Goal: Task Accomplishment & Management: Use online tool/utility

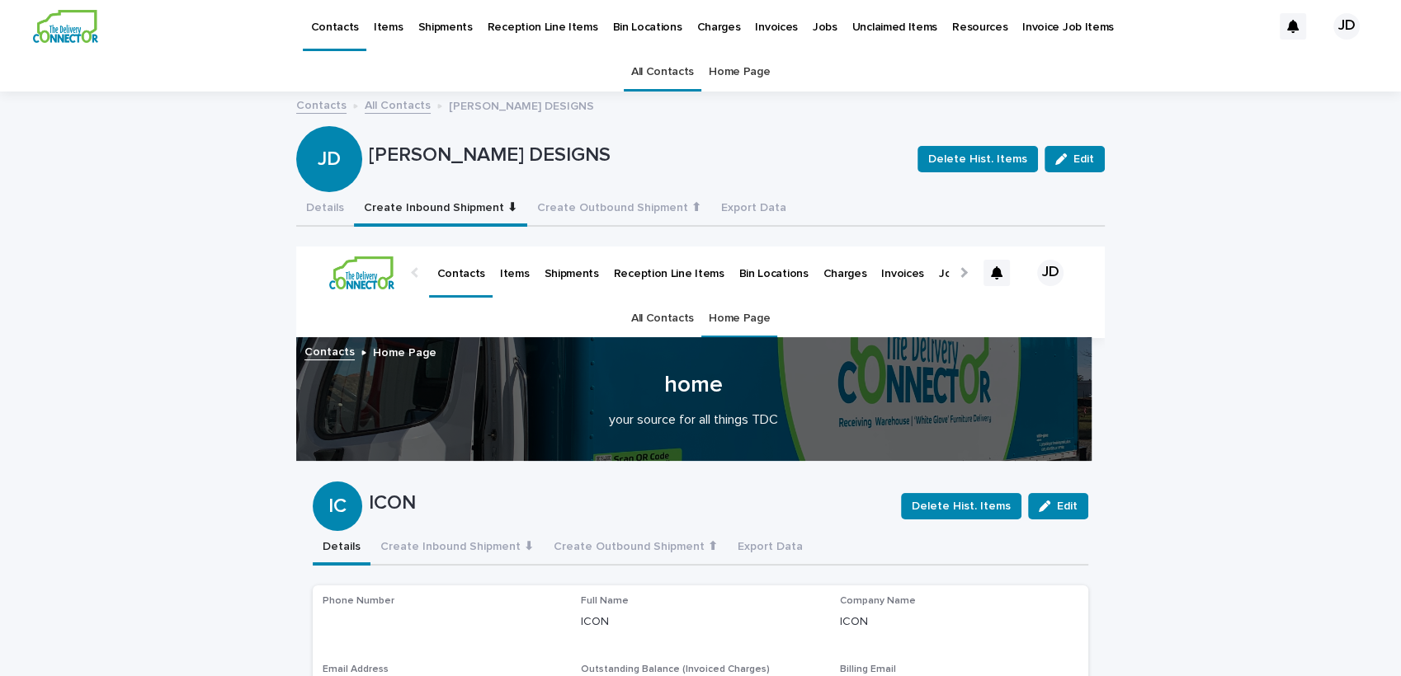
click at [647, 75] on link "All Contacts" at bounding box center [662, 72] width 63 height 39
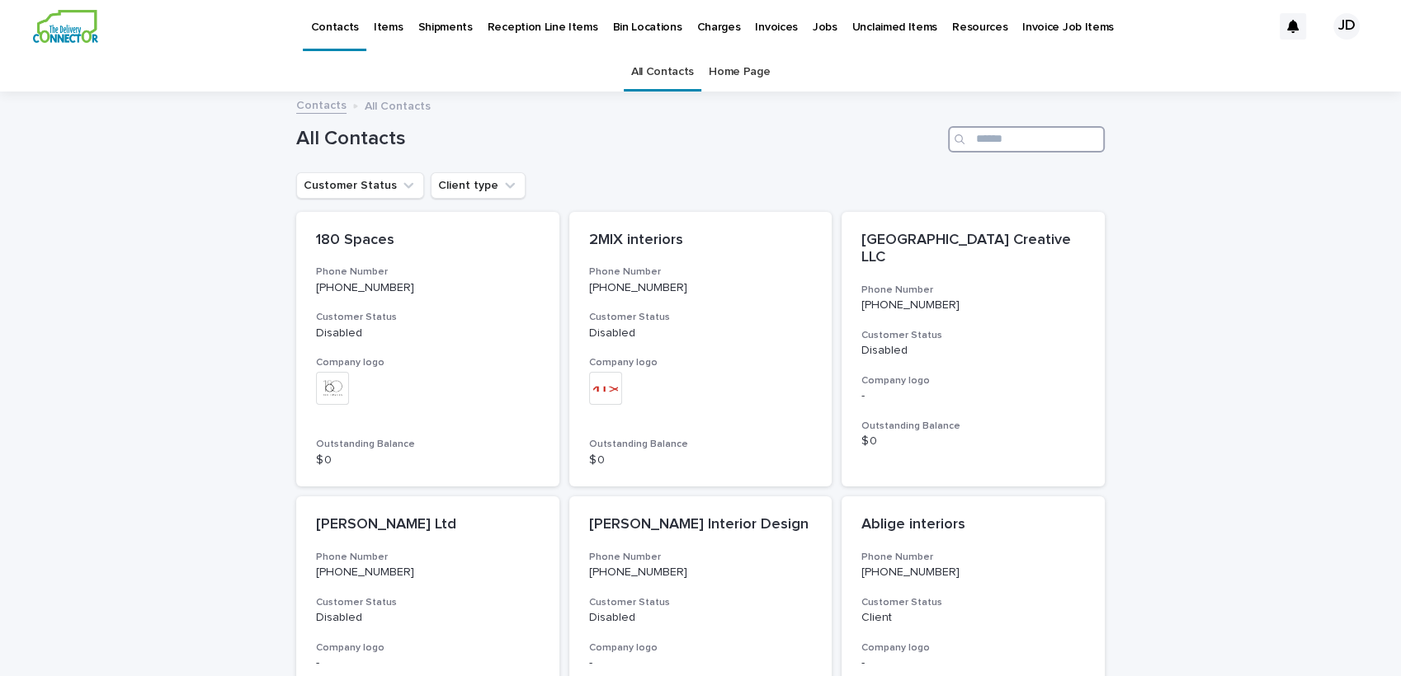
click at [1003, 128] on input "Search" at bounding box center [1026, 139] width 157 height 26
type input "*"
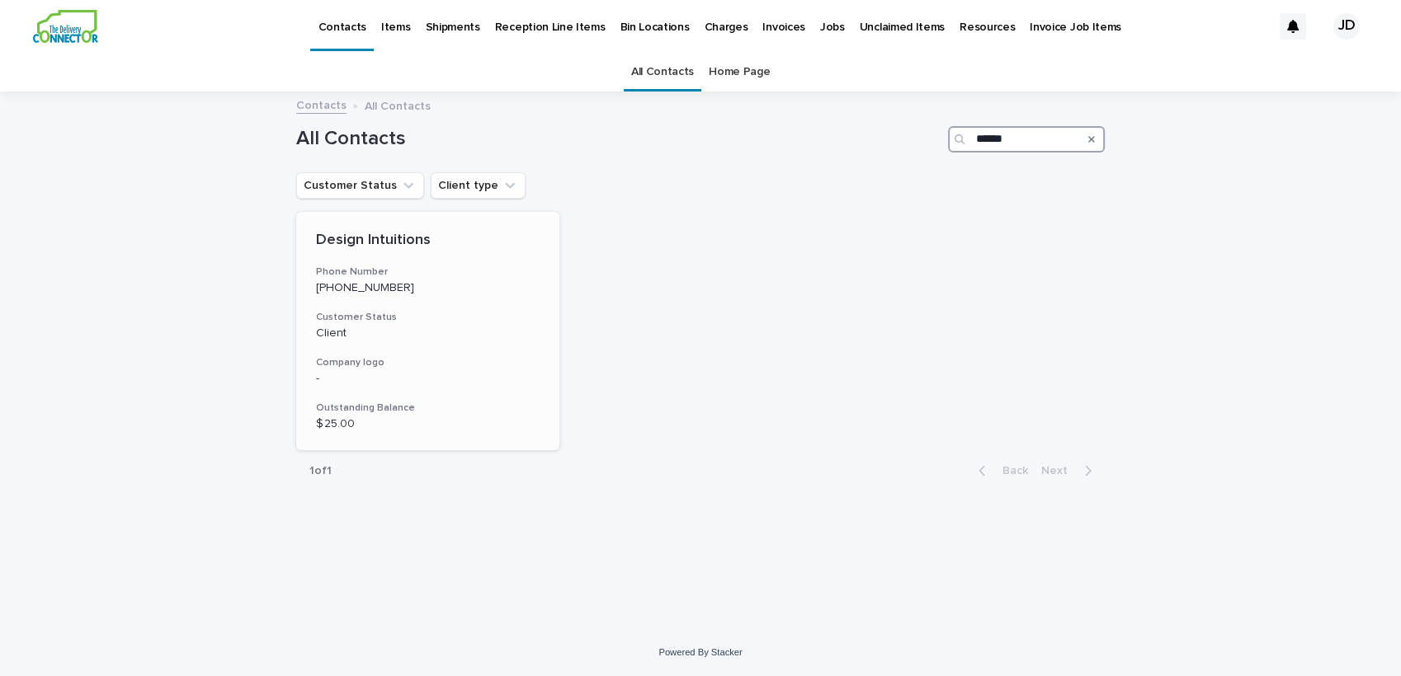
type input "******"
click at [506, 272] on h3 "Phone Number" at bounding box center [428, 272] width 224 height 13
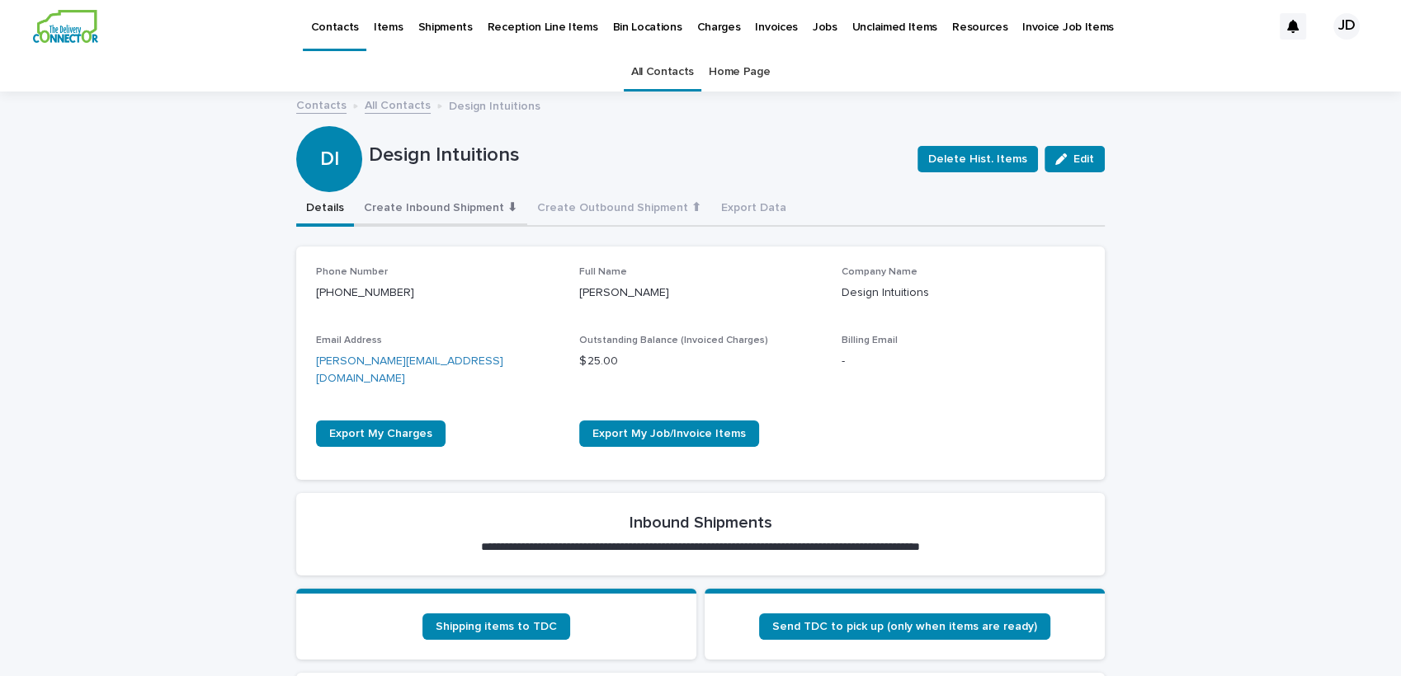
click at [404, 201] on button "Create Inbound Shipment ⬇" at bounding box center [440, 209] width 173 height 35
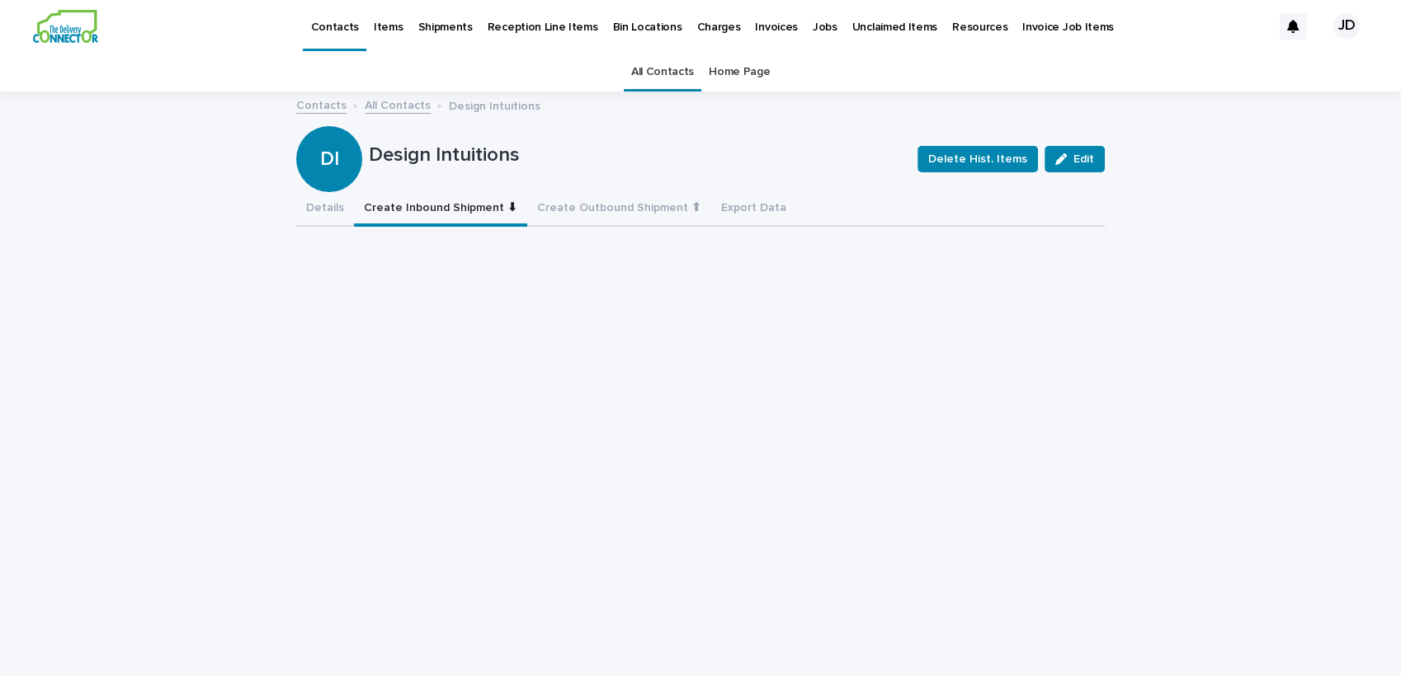
click at [672, 78] on link "All Contacts" at bounding box center [662, 72] width 63 height 39
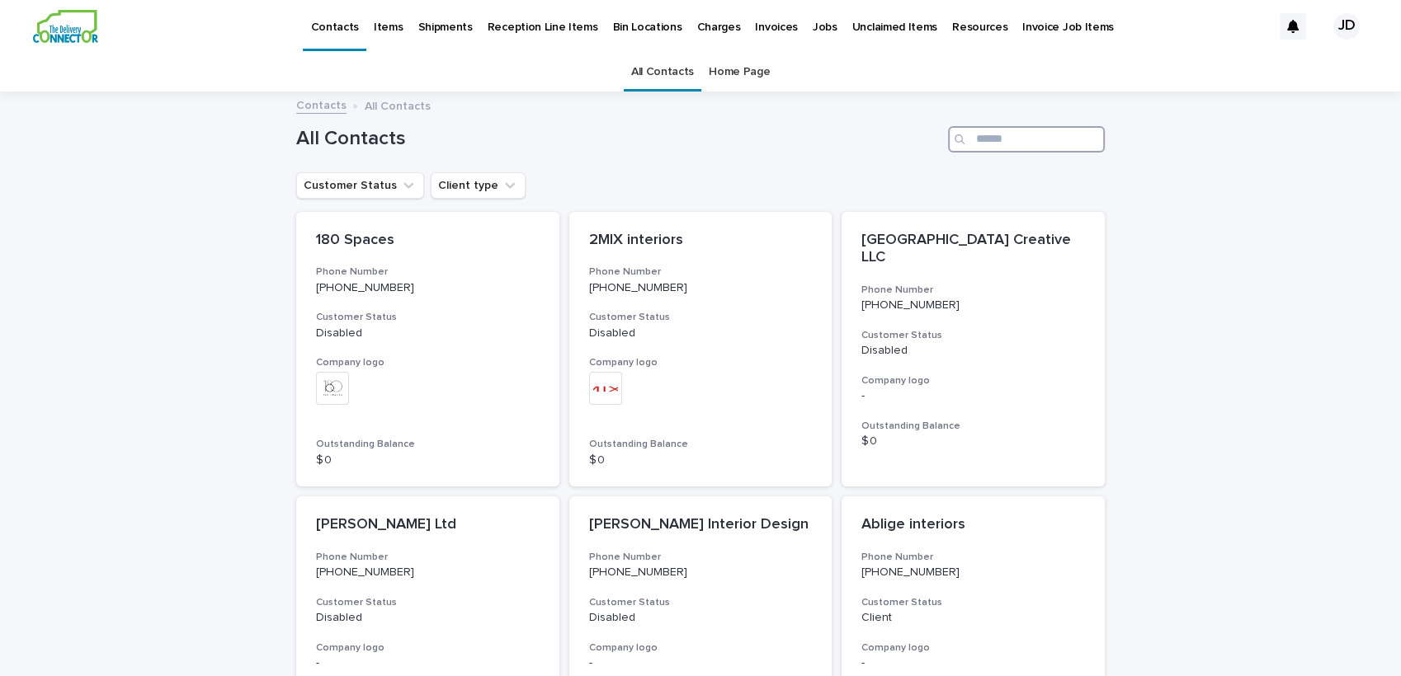
click at [996, 149] on input "Search" at bounding box center [1026, 139] width 157 height 26
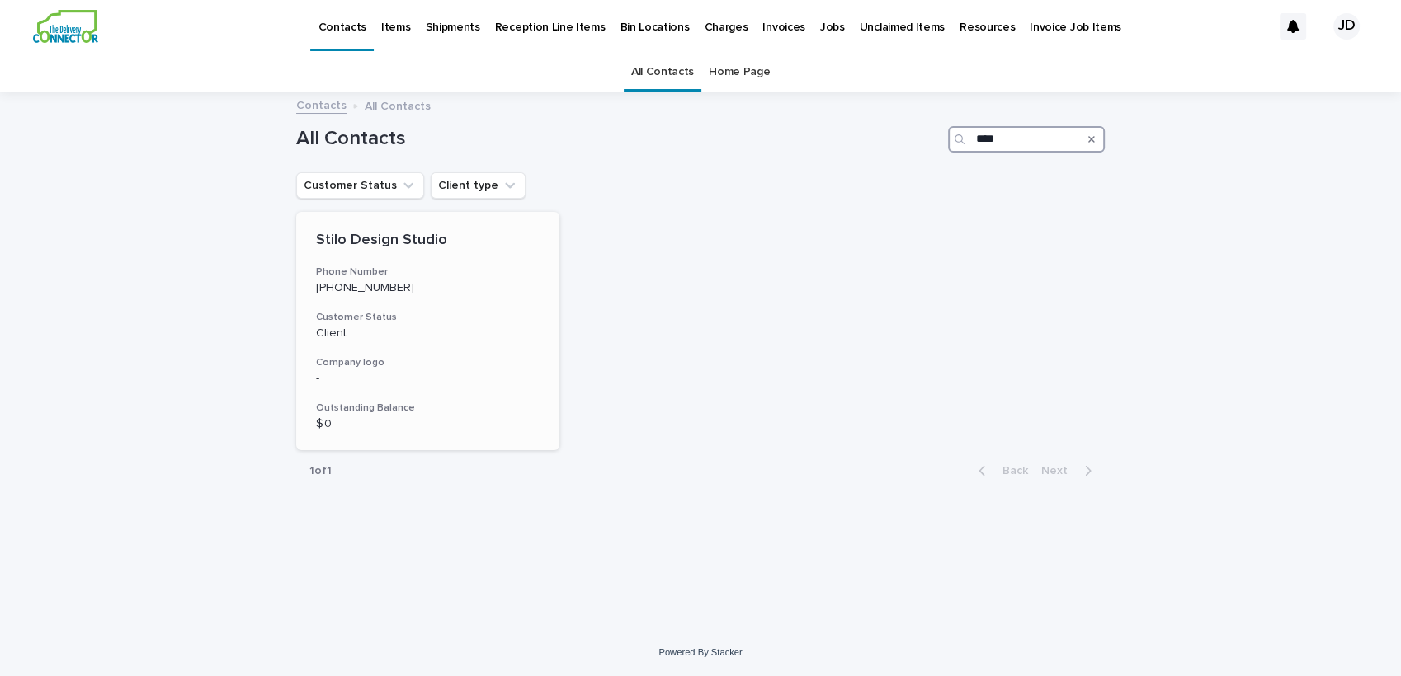
type input "****"
click at [434, 309] on div "Stilo Design Studio Phone Number (704) 594-1362 Customer Status Client Company …" at bounding box center [427, 331] width 263 height 239
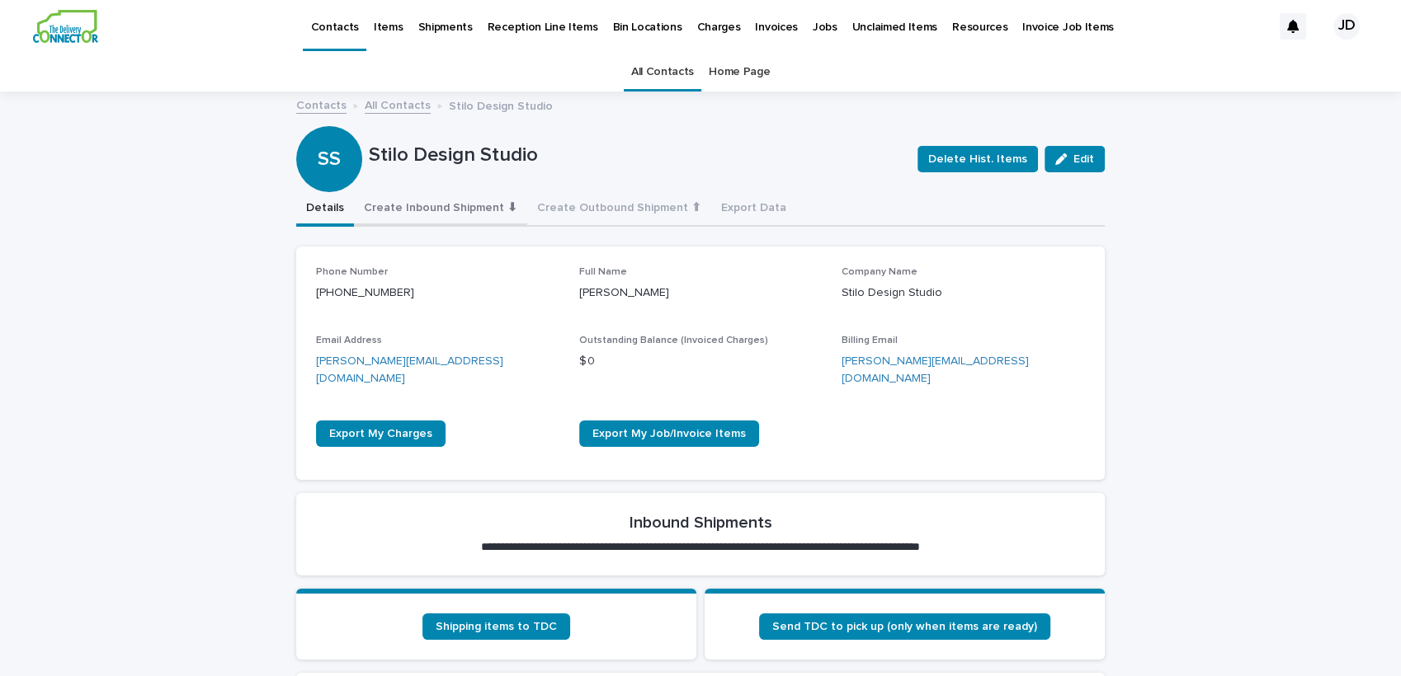
click at [404, 211] on button "Create Inbound Shipment ⬇" at bounding box center [440, 209] width 173 height 35
